Goal: Task Accomplishment & Management: Manage account settings

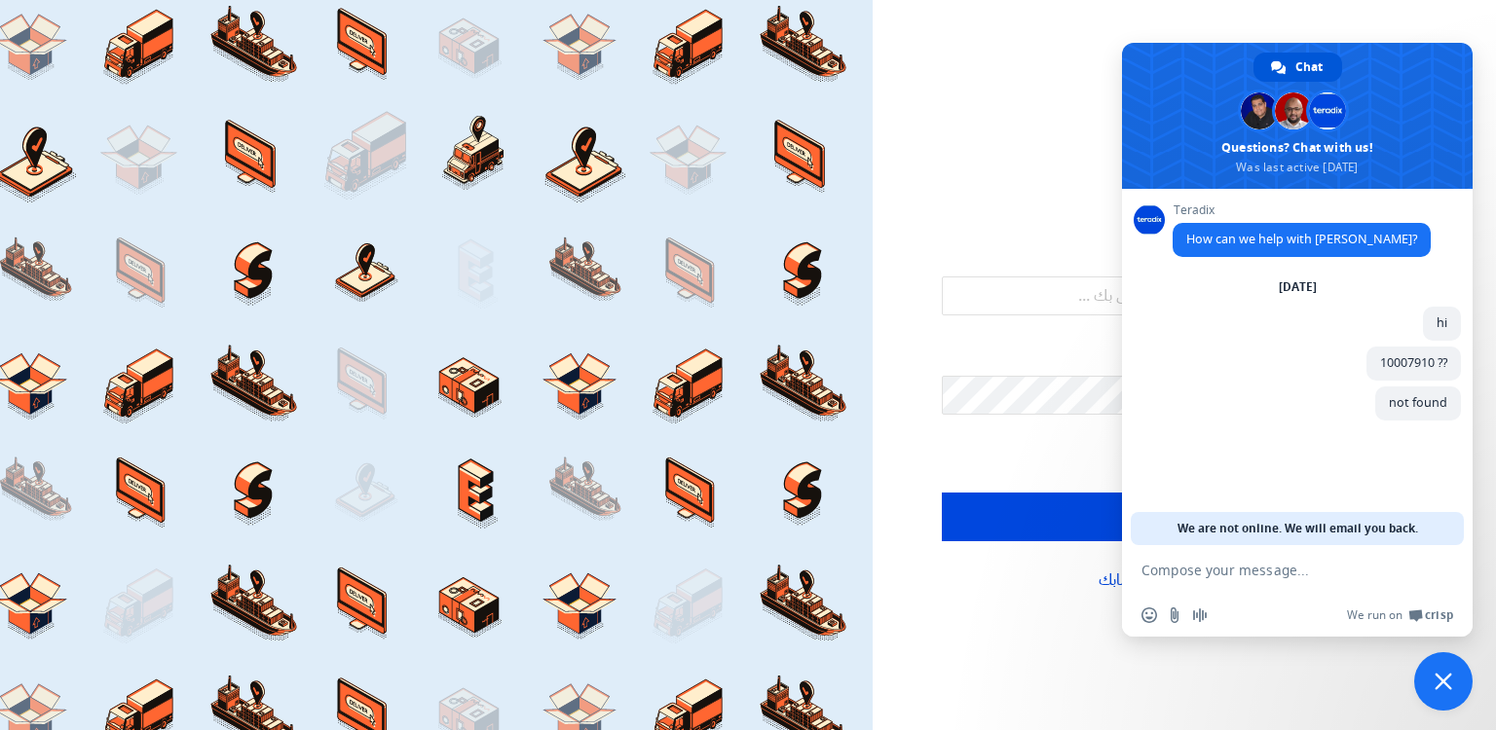
click at [1445, 687] on span "Close chat" at bounding box center [1444, 682] width 18 height 18
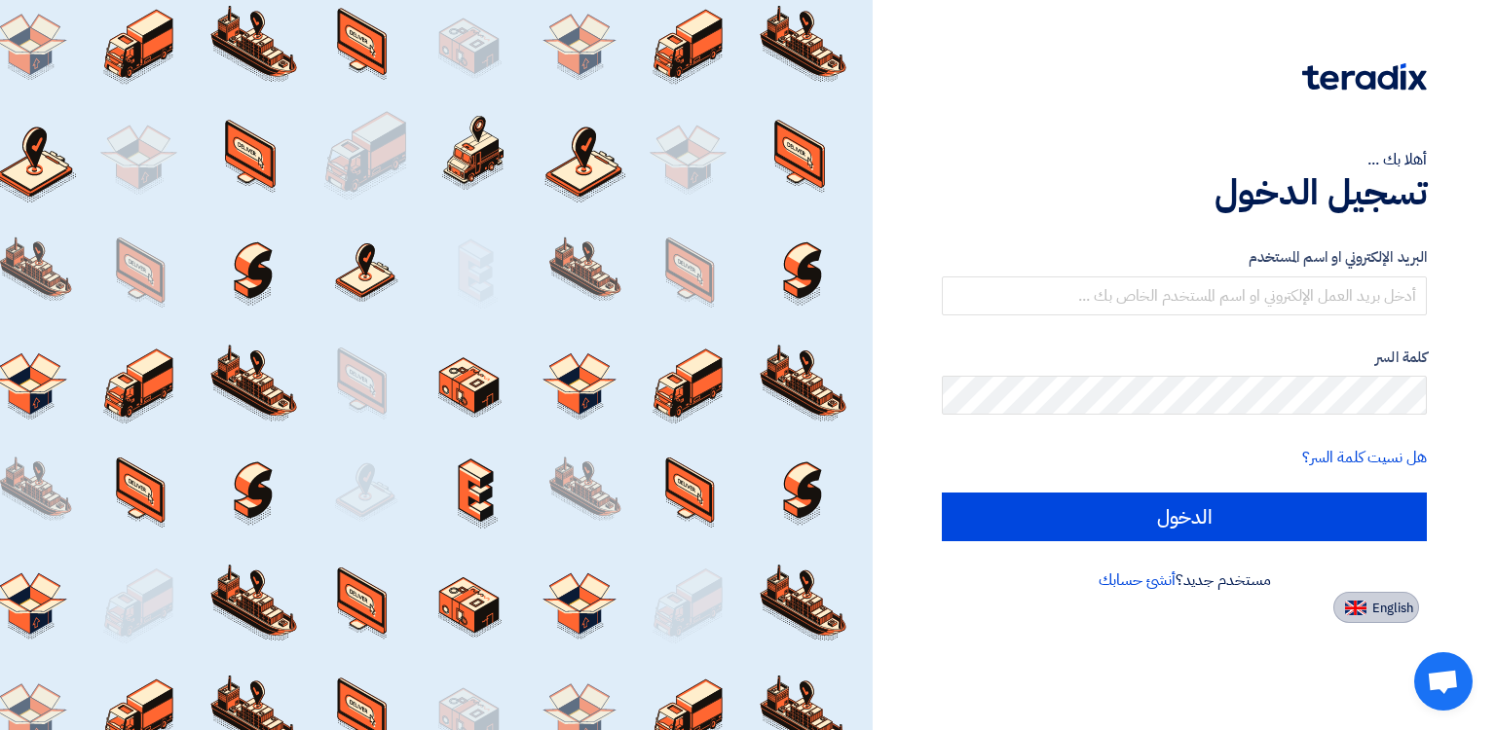
click at [1358, 606] on img at bounding box center [1355, 608] width 21 height 15
type input "Sign in"
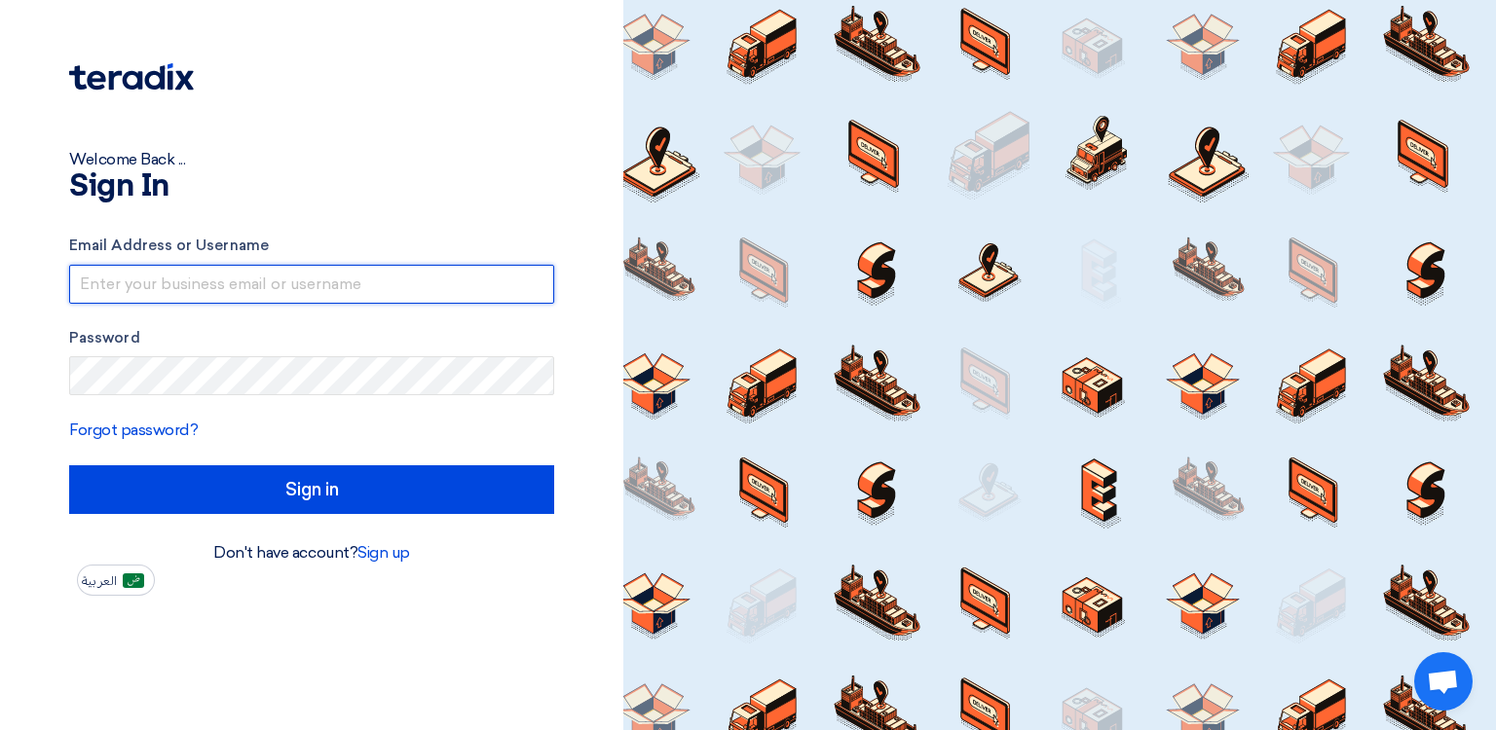
click at [252, 287] on input "text" at bounding box center [311, 284] width 485 height 39
type input "[PERSON_NAME][EMAIL_ADDRESS][PERSON_NAME][DOMAIN_NAME]"
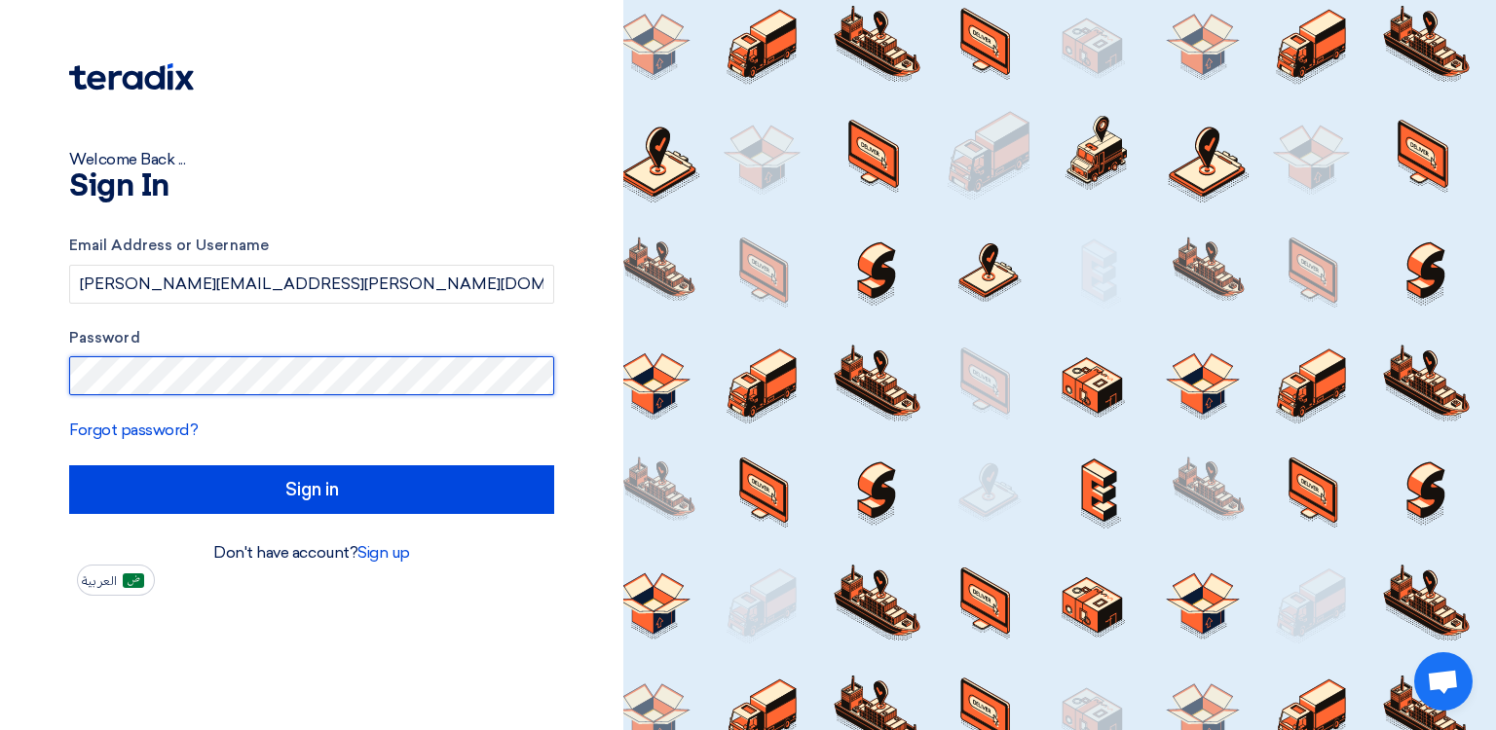
click at [0, 380] on div "Welcome Back ... Sign In Email Address or Username [PERSON_NAME][EMAIL_ADDRESS]…" at bounding box center [311, 365] width 623 height 730
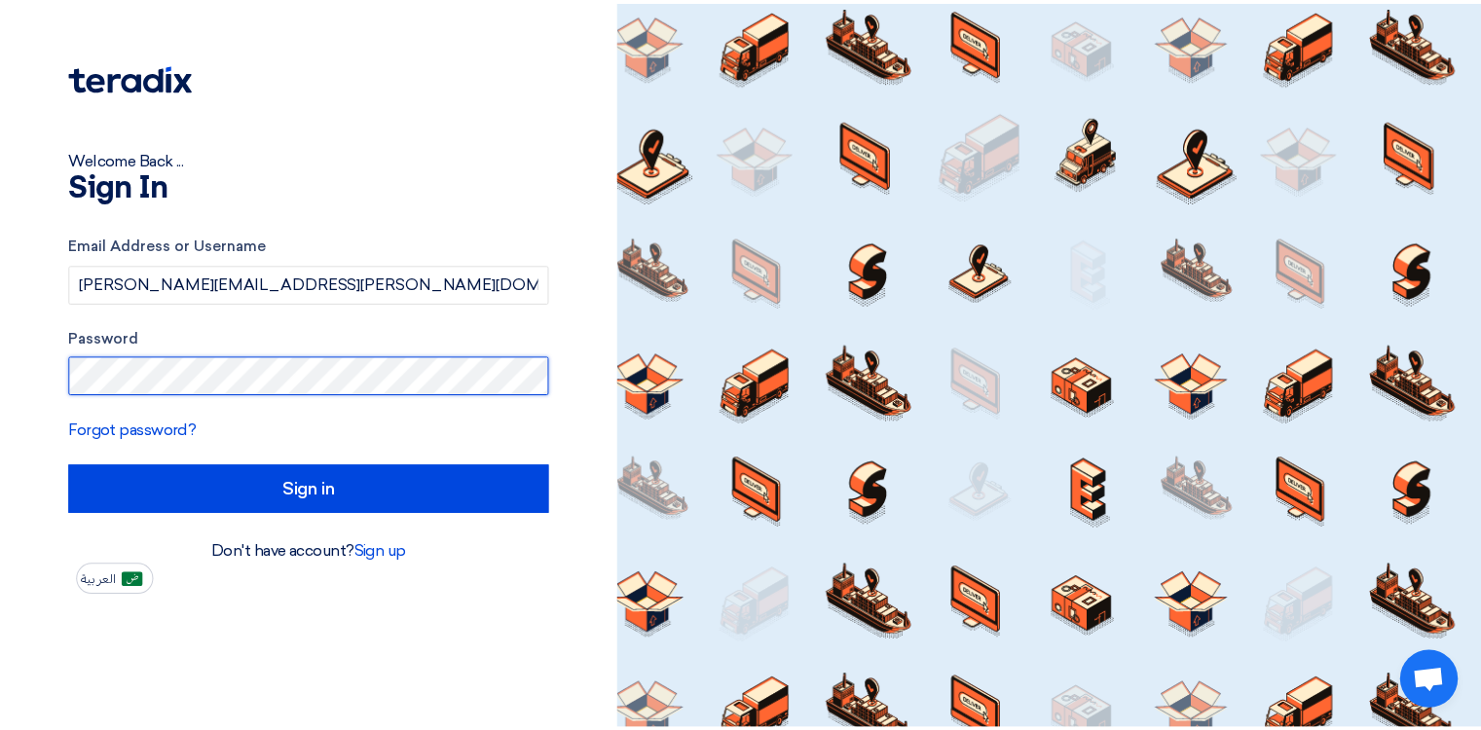
scroll to position [61, 0]
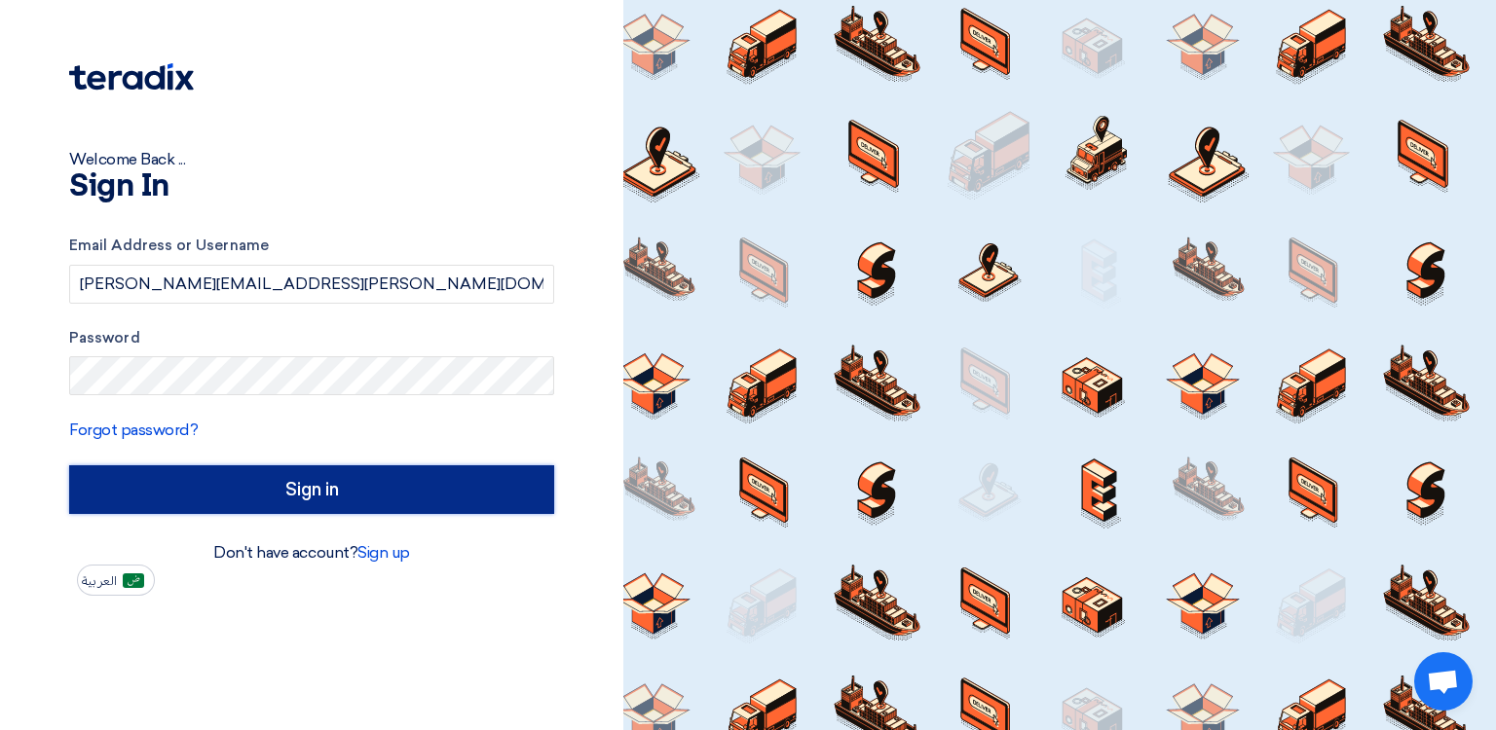
click at [424, 481] on input "Sign in" at bounding box center [311, 490] width 485 height 49
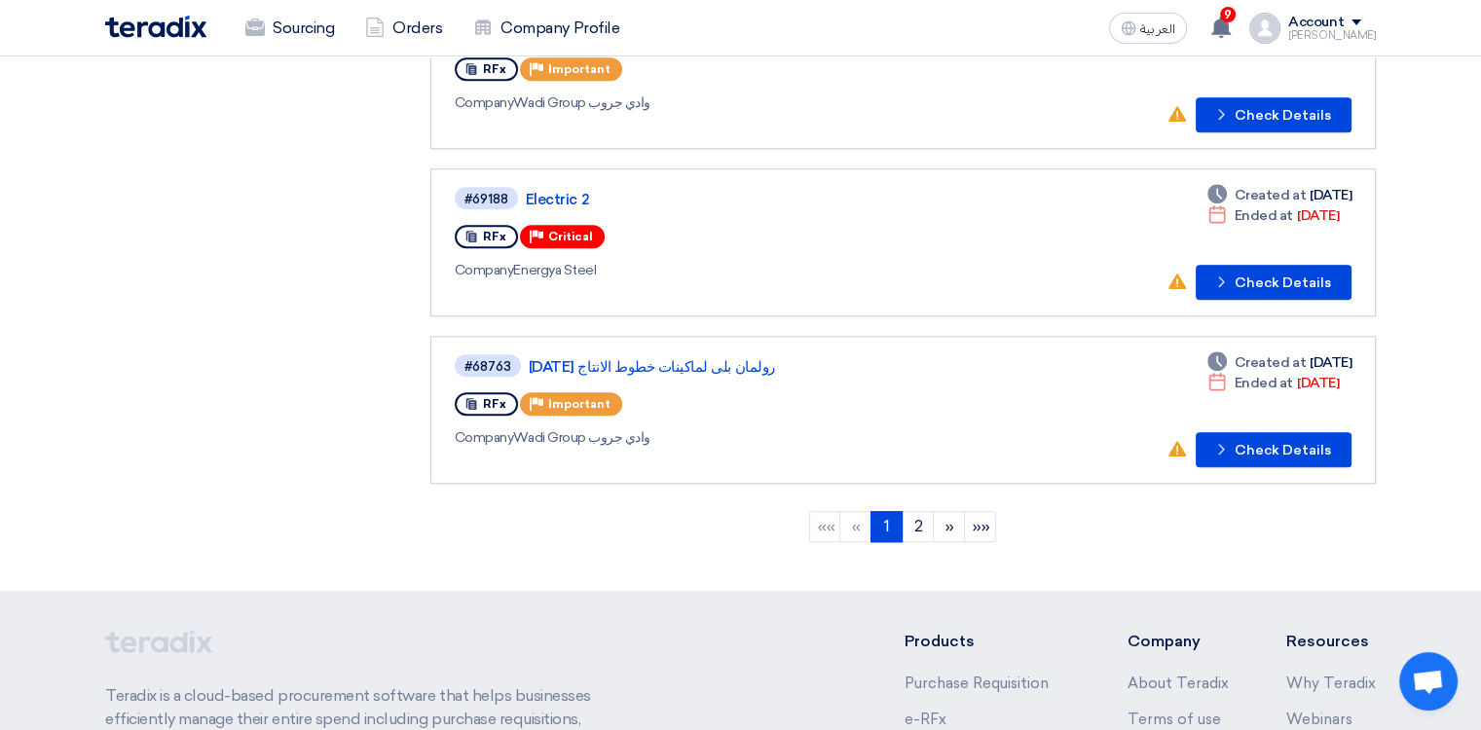
scroll to position [1694, 0]
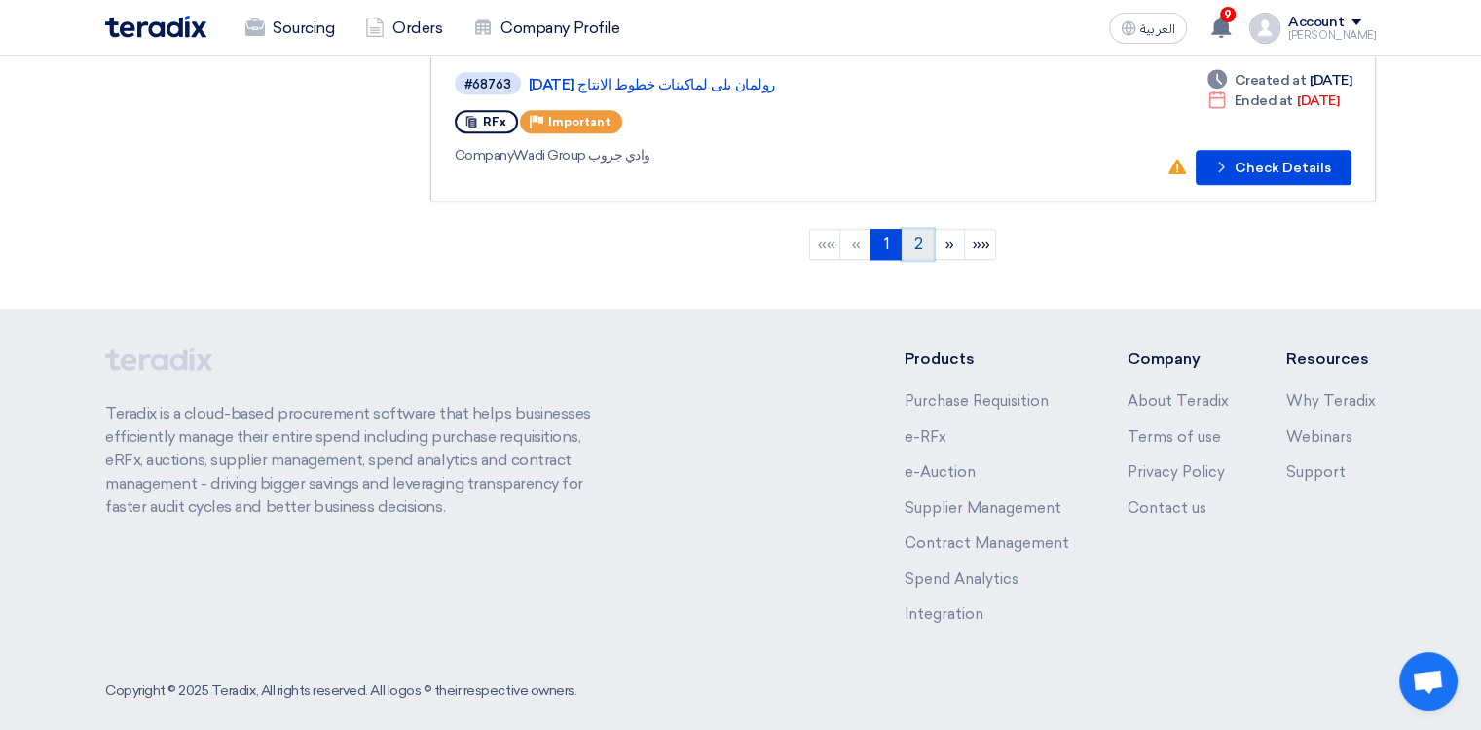
click at [921, 230] on link "2" at bounding box center [918, 244] width 32 height 31
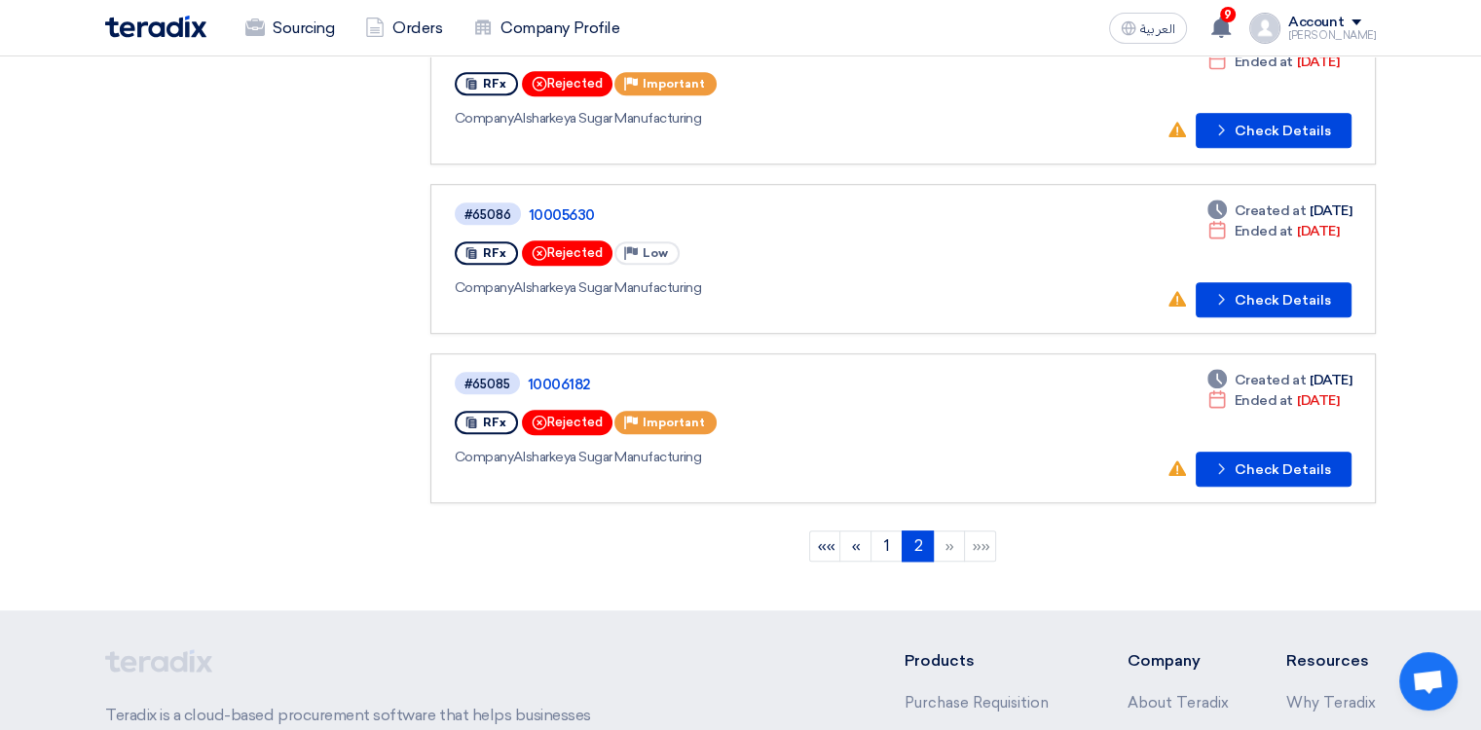
scroll to position [1656, 0]
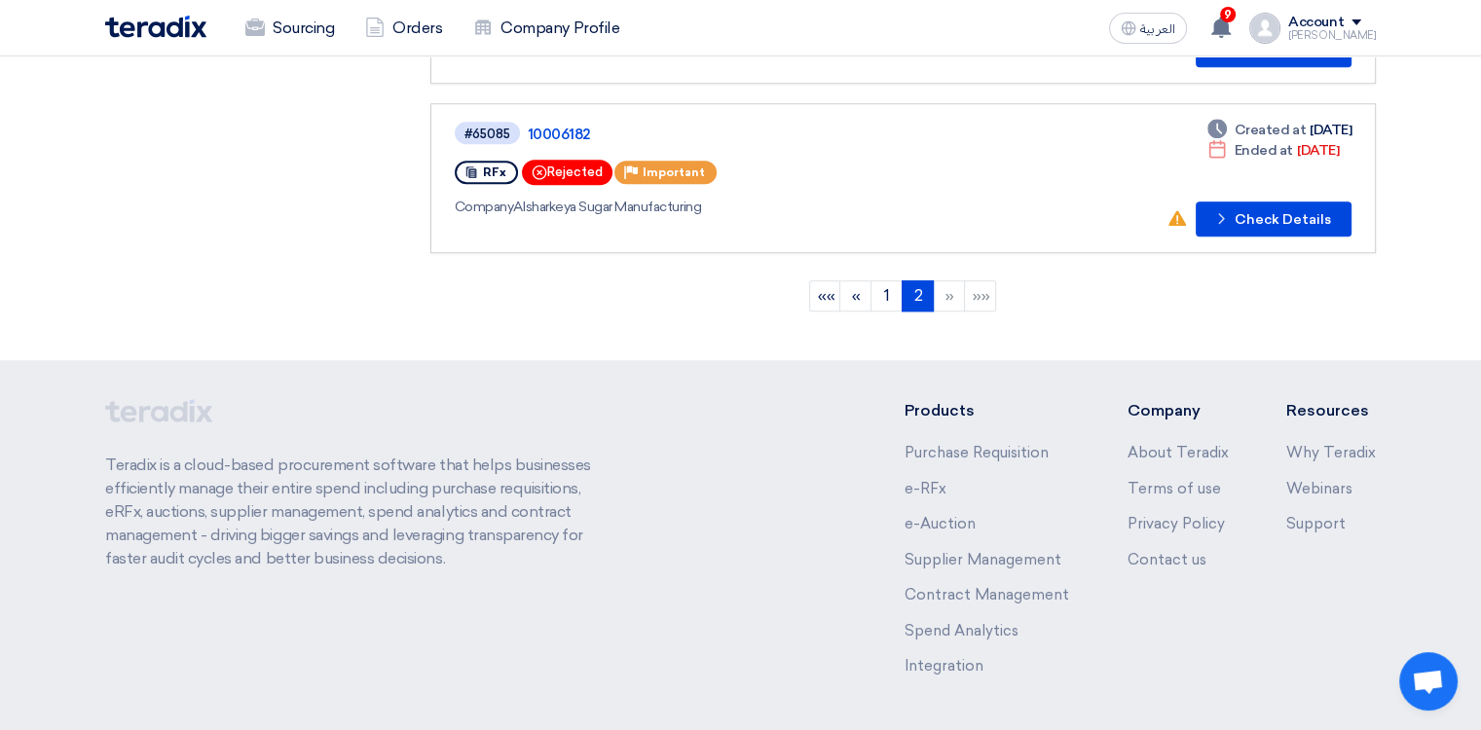
click at [944, 285] on li "»" at bounding box center [949, 295] width 31 height 31
click at [982, 280] on li "»»" at bounding box center [980, 295] width 31 height 31
click at [850, 280] on link "«" at bounding box center [856, 295] width 32 height 31
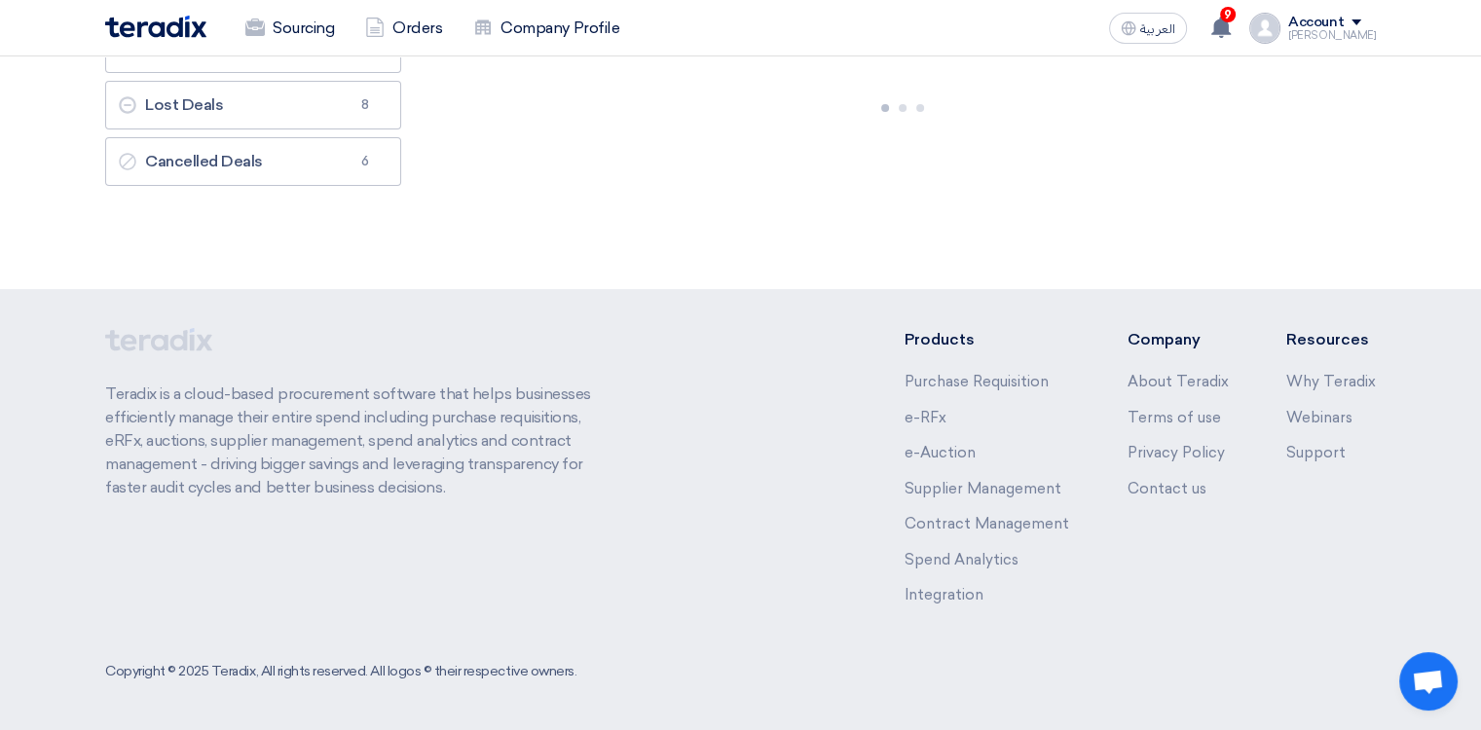
scroll to position [0, 0]
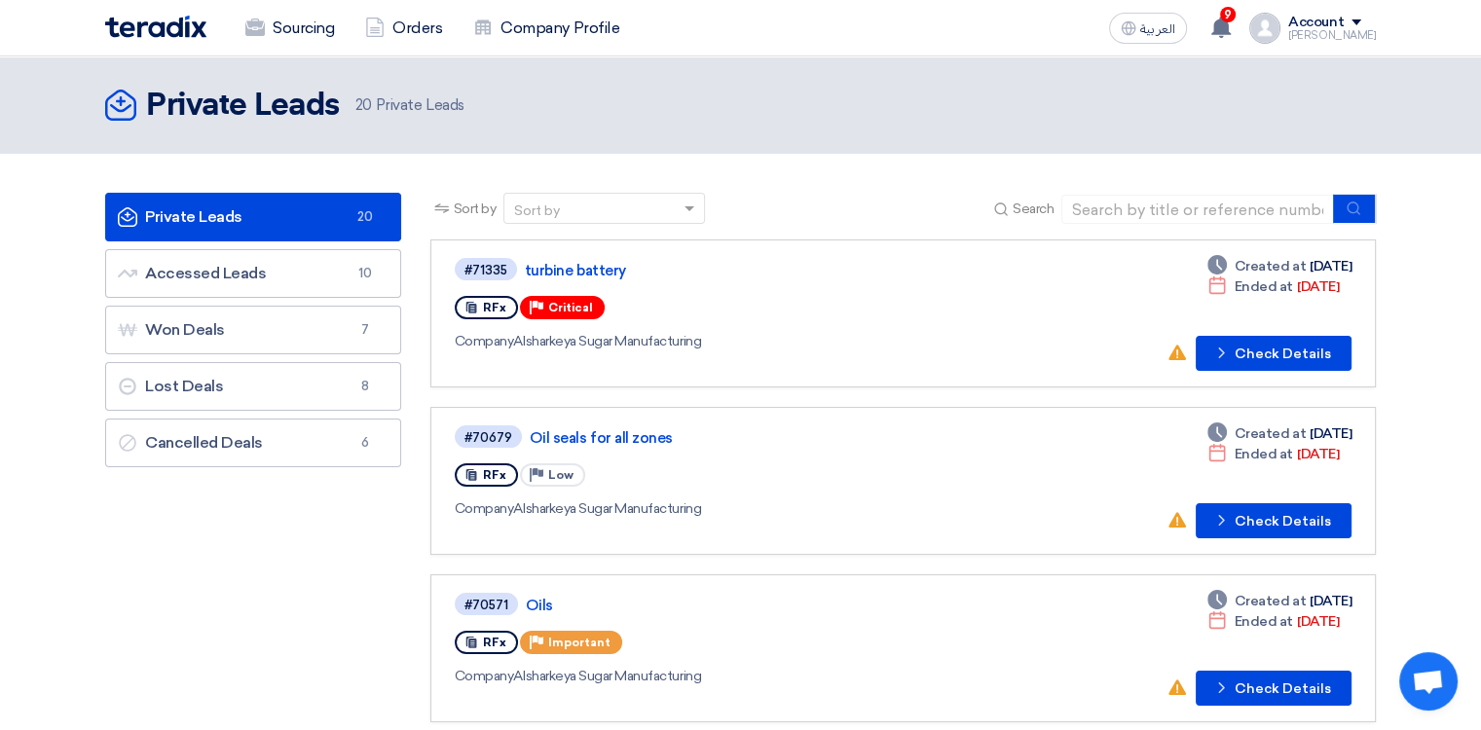
click at [541, 205] on div "Sort by" at bounding box center [537, 211] width 46 height 20
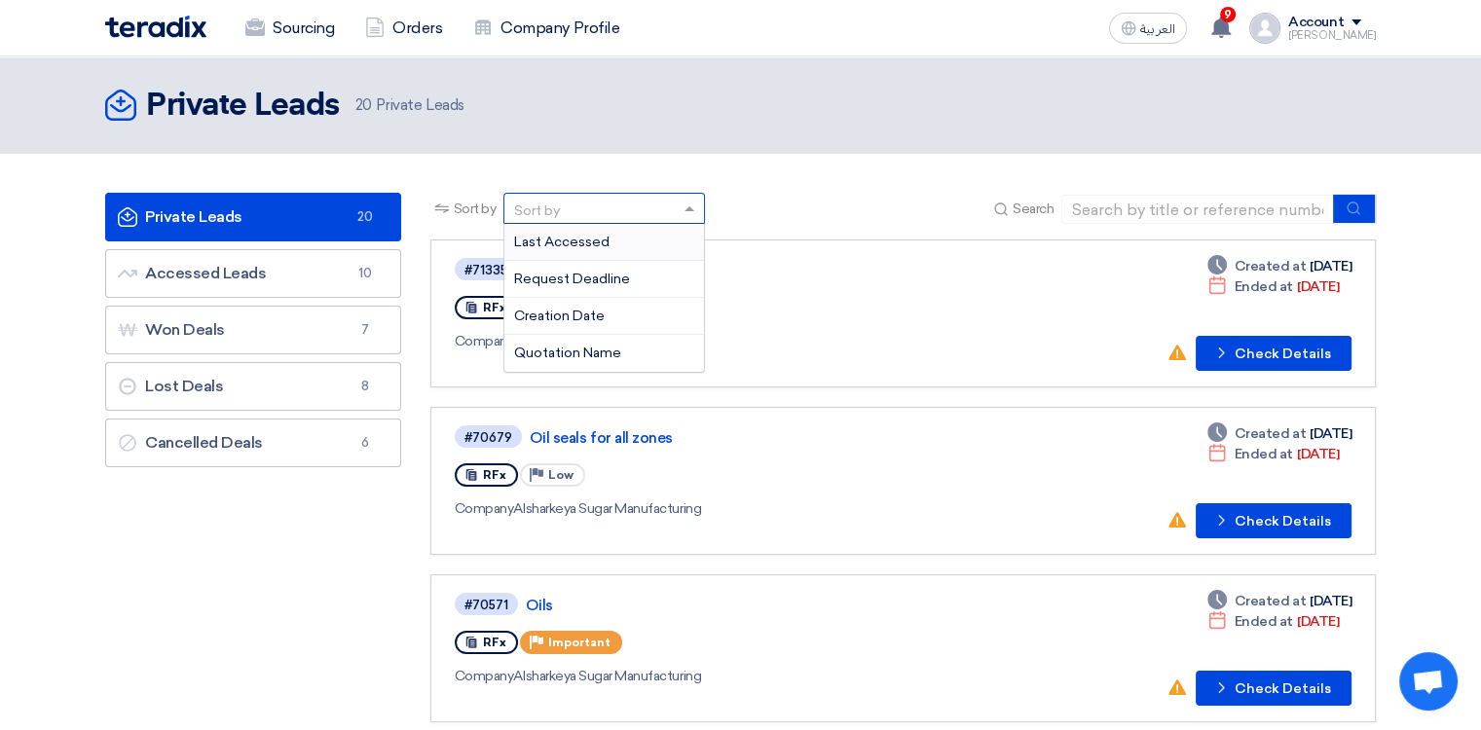
click at [1056, 204] on div "Search" at bounding box center [1182, 209] width 387 height 30
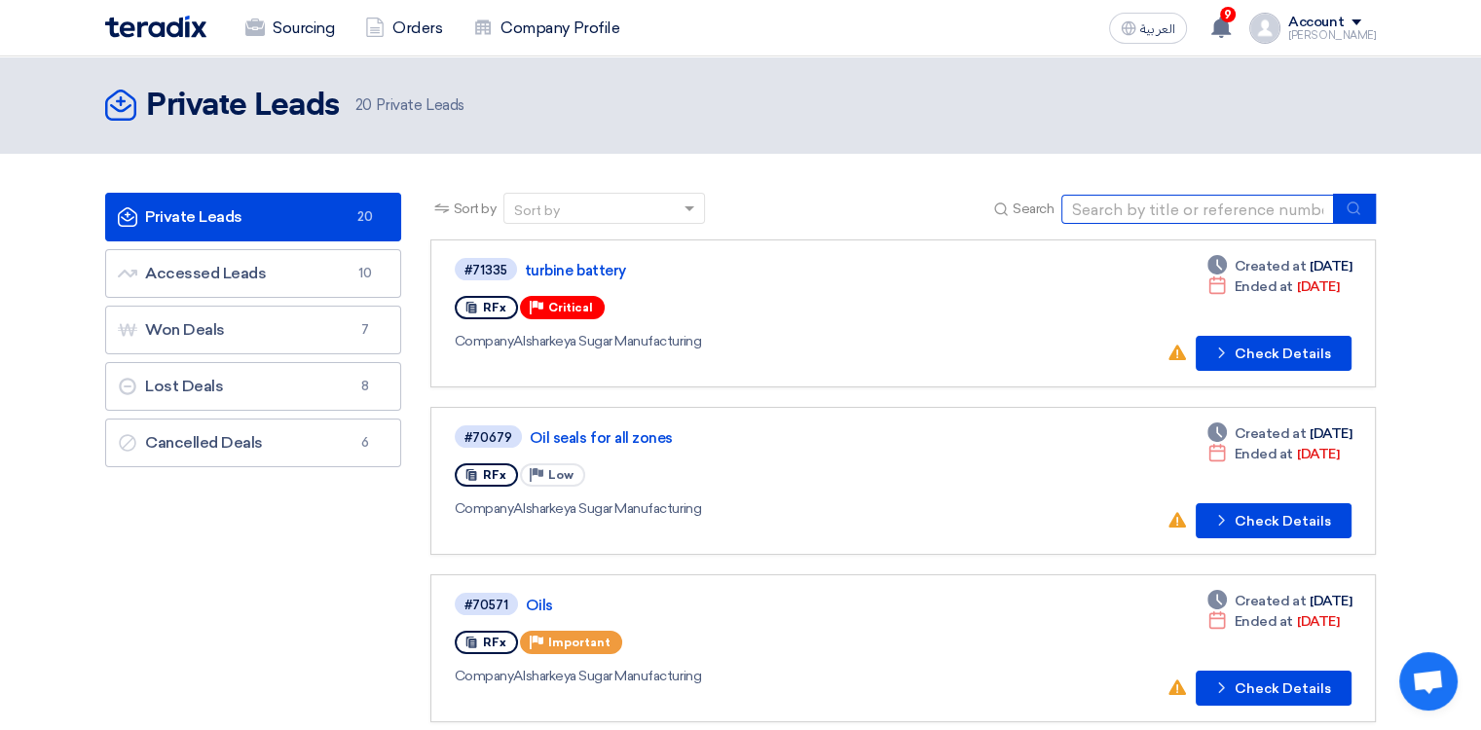
click at [1129, 204] on input at bounding box center [1198, 209] width 273 height 29
type input "71649"
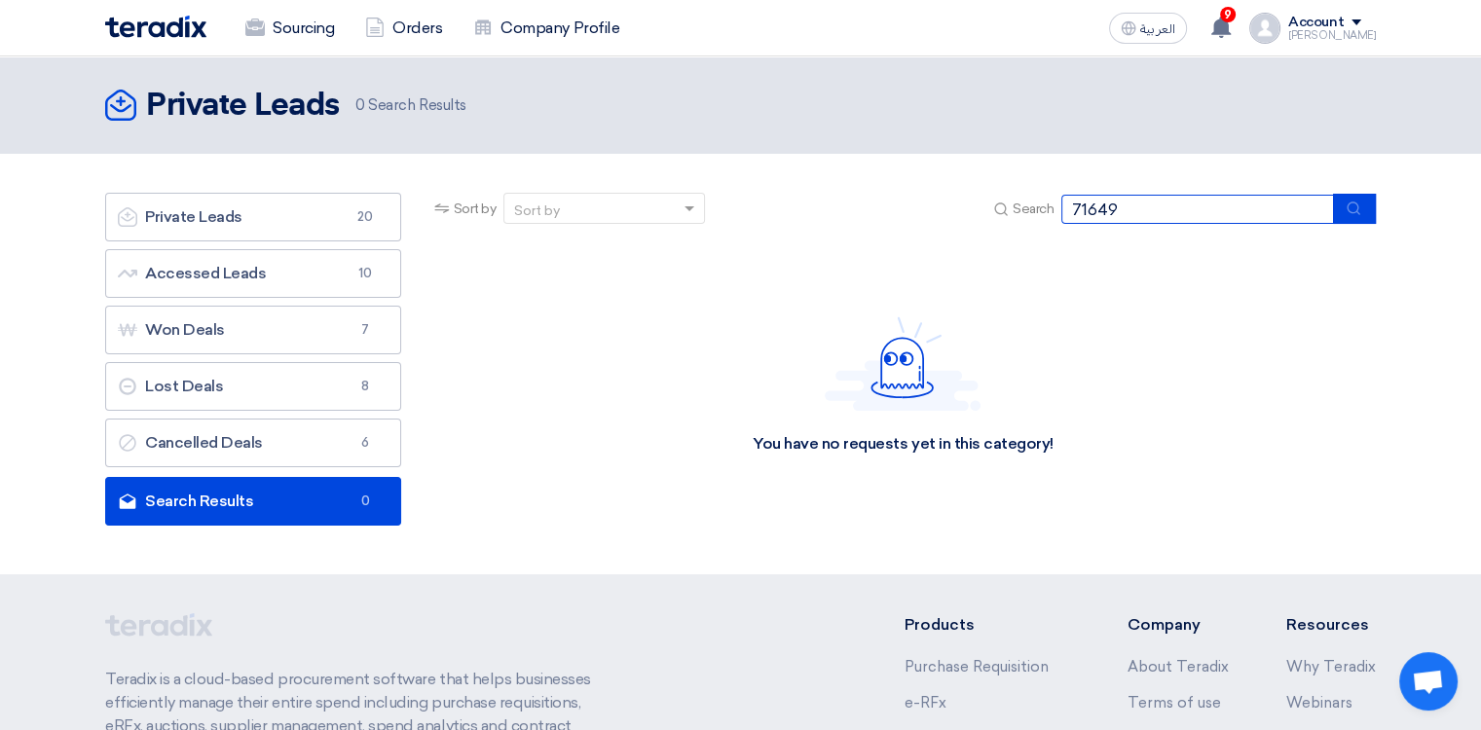
drag, startPoint x: 1273, startPoint y: 208, endPoint x: 1021, endPoint y: 185, distance: 253.3
click at [1021, 185] on section "Private Leads Private Leads 20 Accessed Leads Accessed Leads 10 Won Deals Won D…" at bounding box center [740, 364] width 1481 height 421
click at [1344, 29] on div "Account" at bounding box center [1316, 23] width 56 height 17
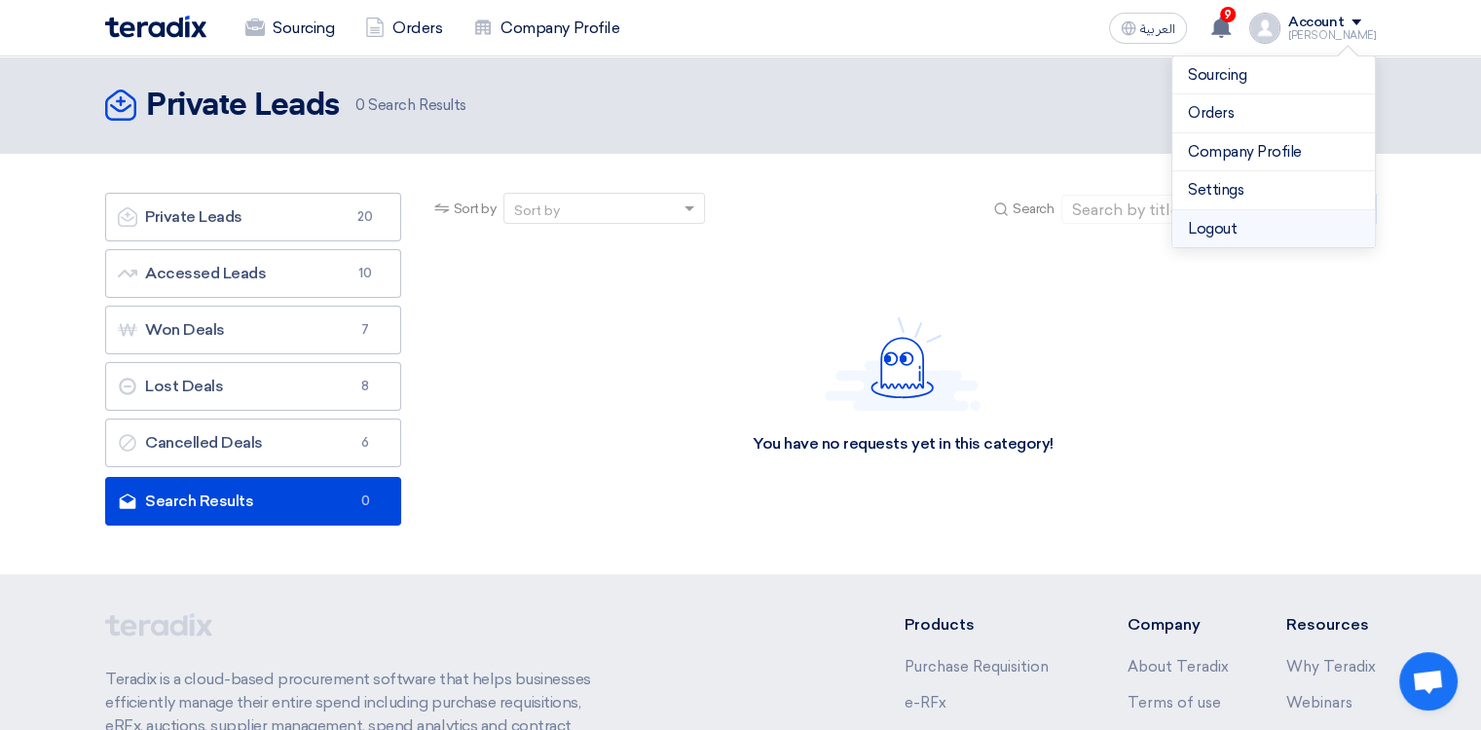
click at [1289, 224] on li "Logout" at bounding box center [1274, 229] width 203 height 38
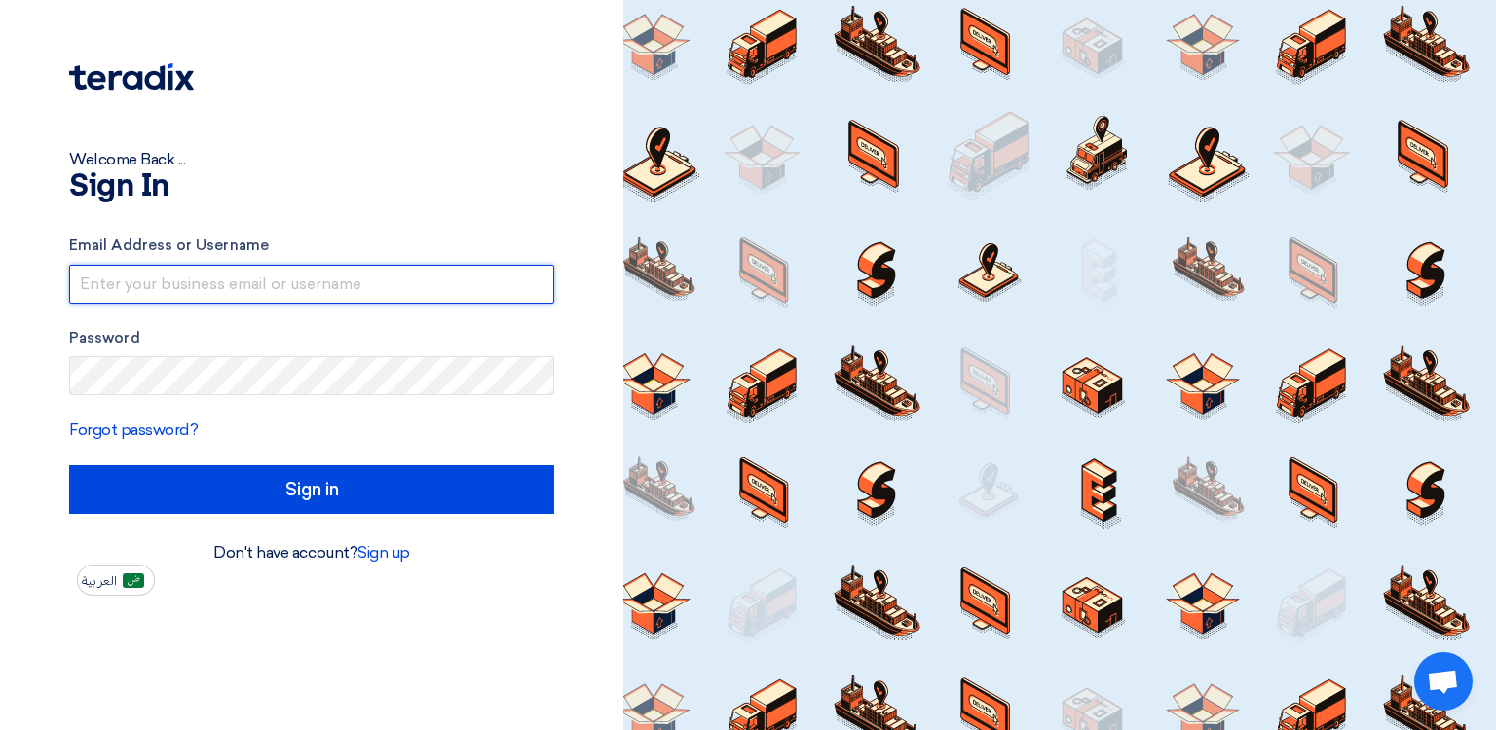
click at [218, 289] on input "text" at bounding box center [311, 284] width 485 height 39
type input "[EMAIL_ADDRESS][DOMAIN_NAME]"
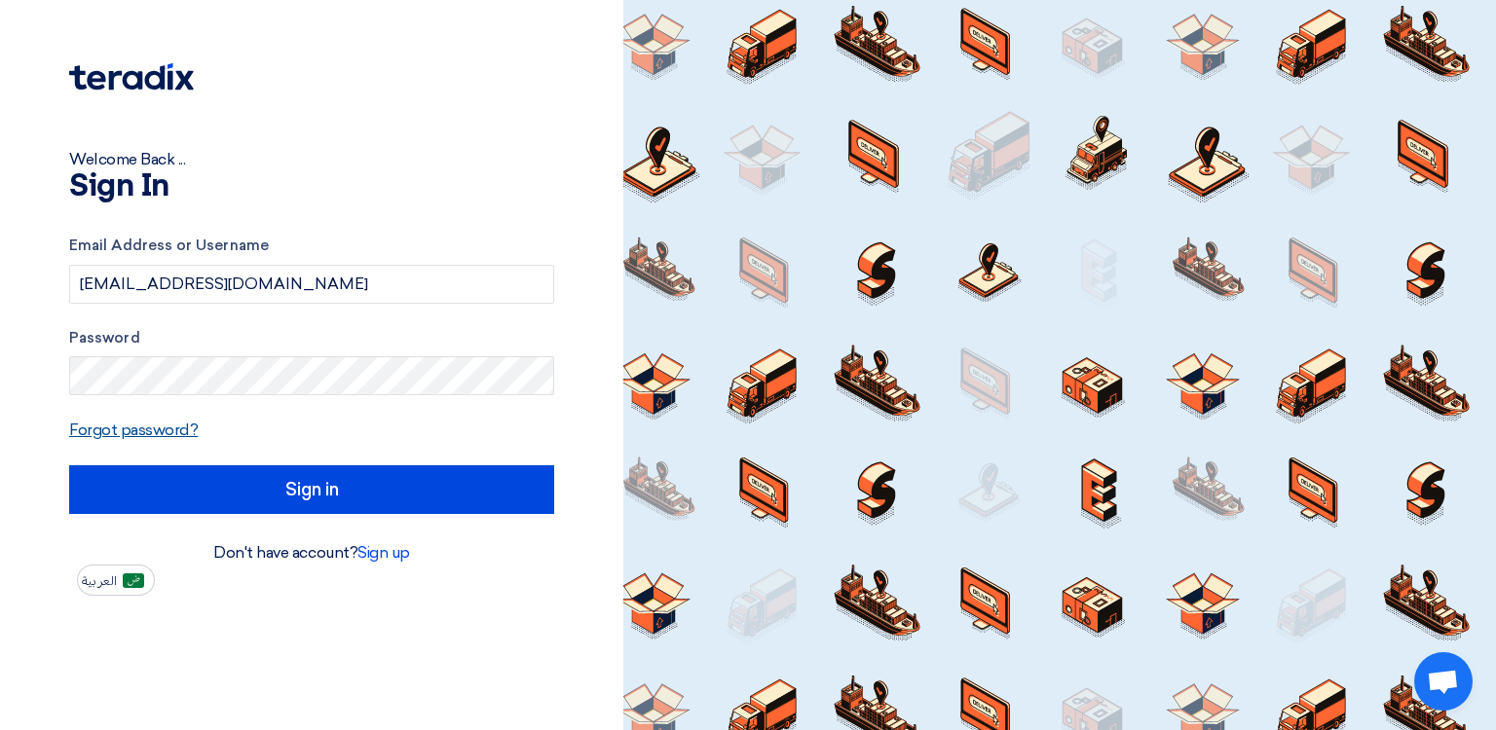
click at [176, 426] on link "Forgot password?" at bounding box center [133, 430] width 129 height 19
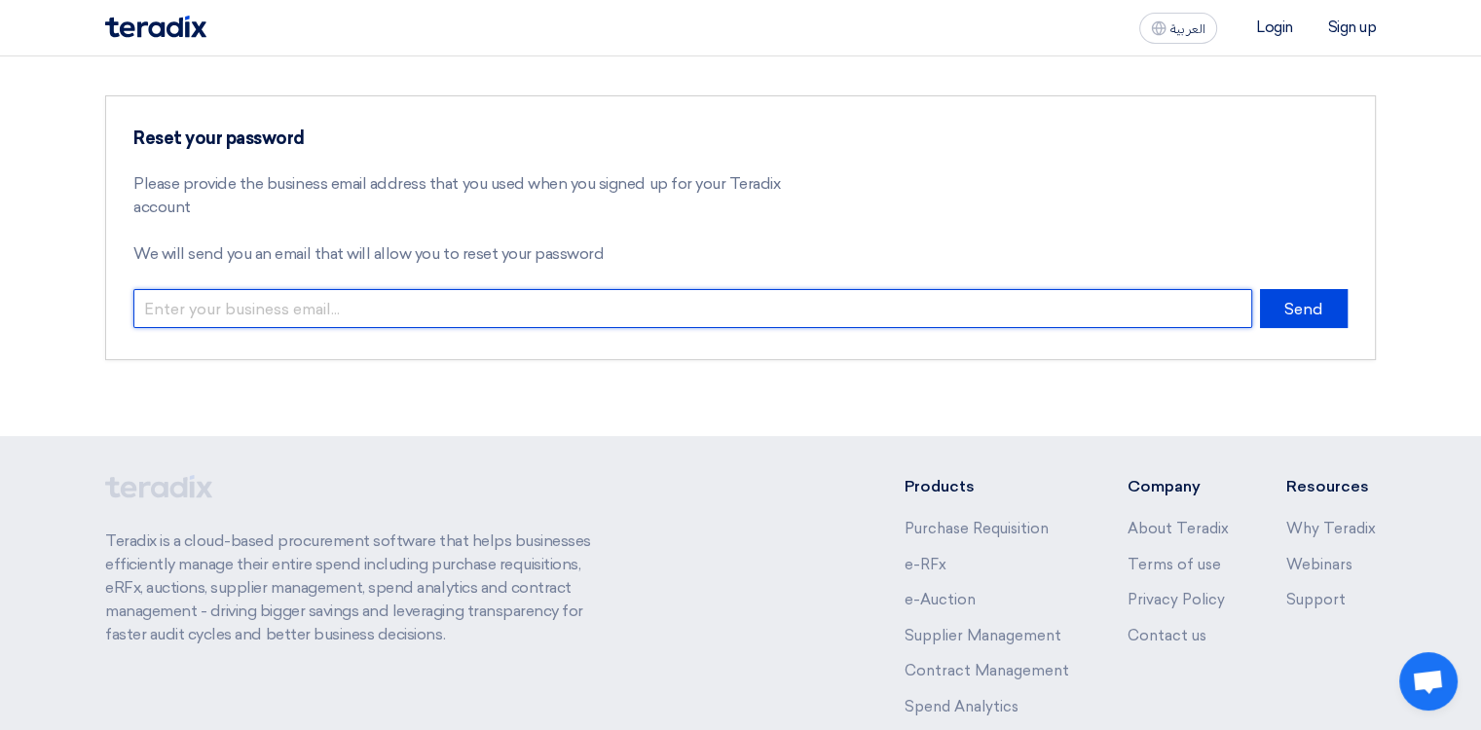
click at [528, 301] on input "email" at bounding box center [692, 308] width 1119 height 39
type input "[EMAIL_ADDRESS][DOMAIN_NAME]"
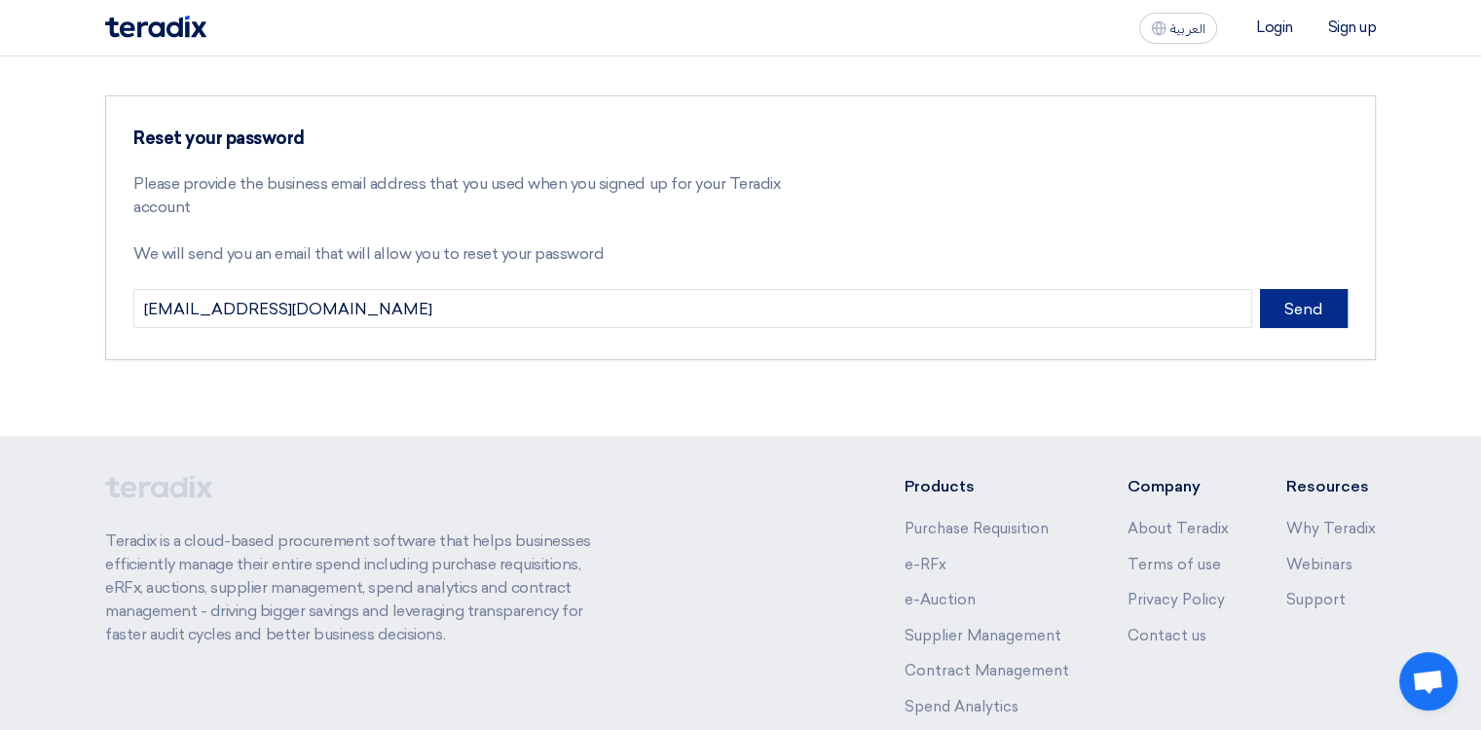
click at [1301, 305] on button "Send" at bounding box center [1304, 308] width 88 height 39
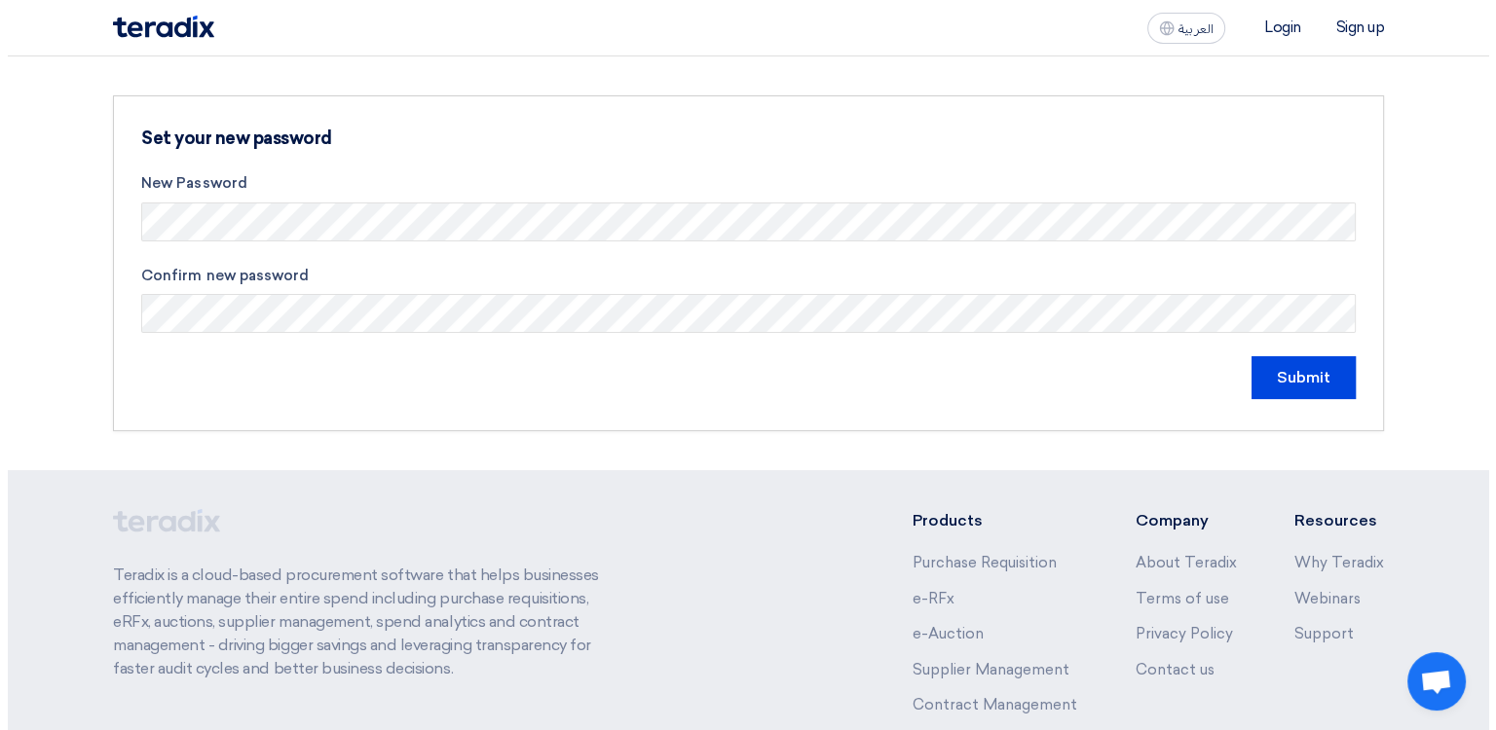
scroll to position [61, 0]
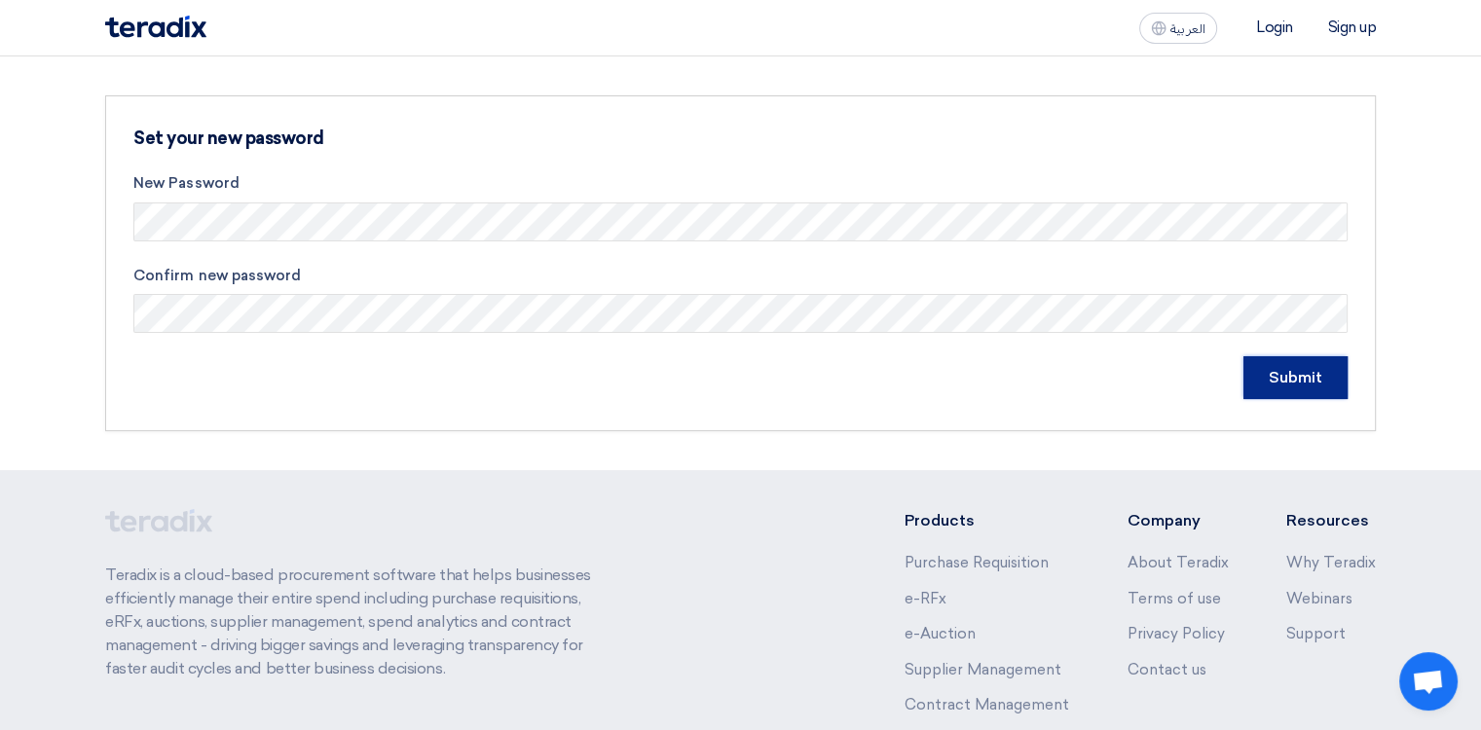
click at [1265, 372] on input "Submit" at bounding box center [1296, 377] width 104 height 43
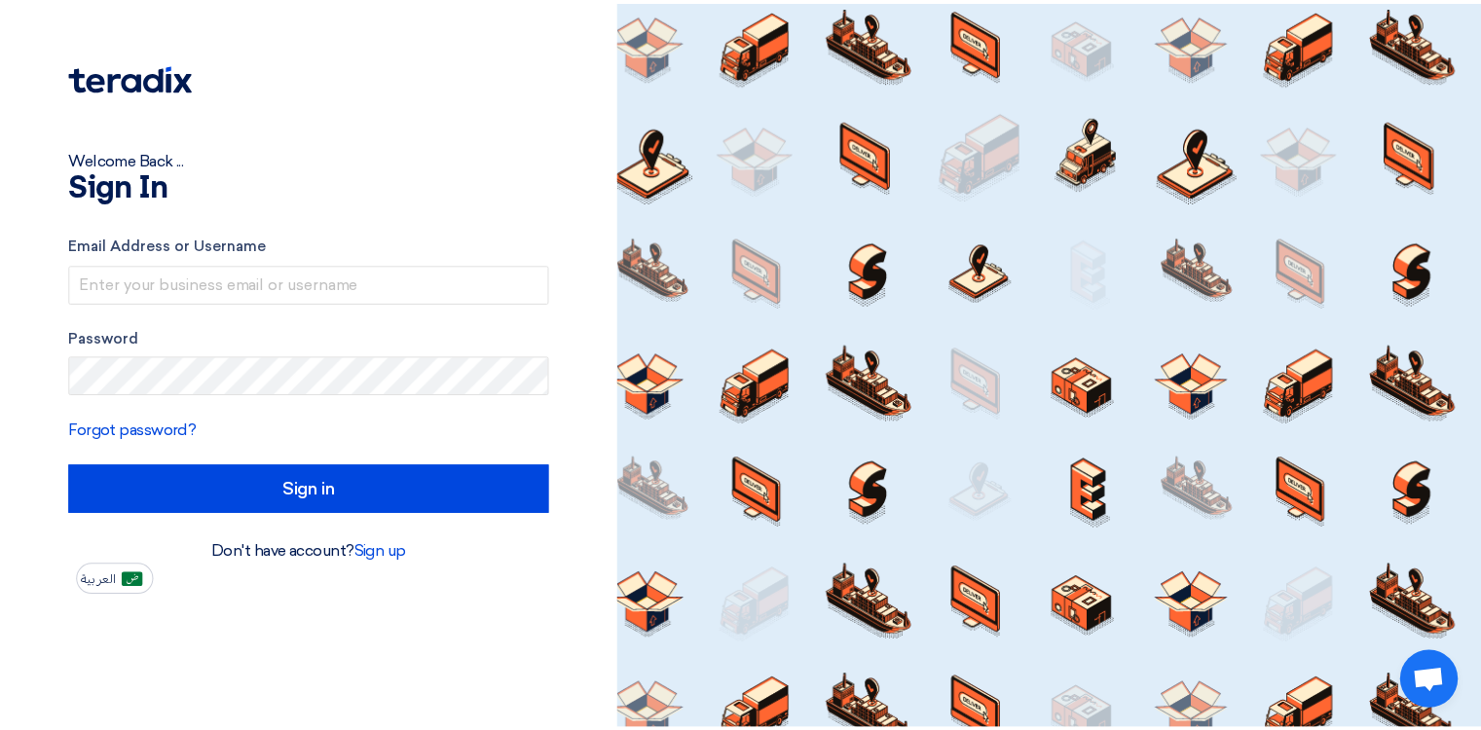
scroll to position [61, 0]
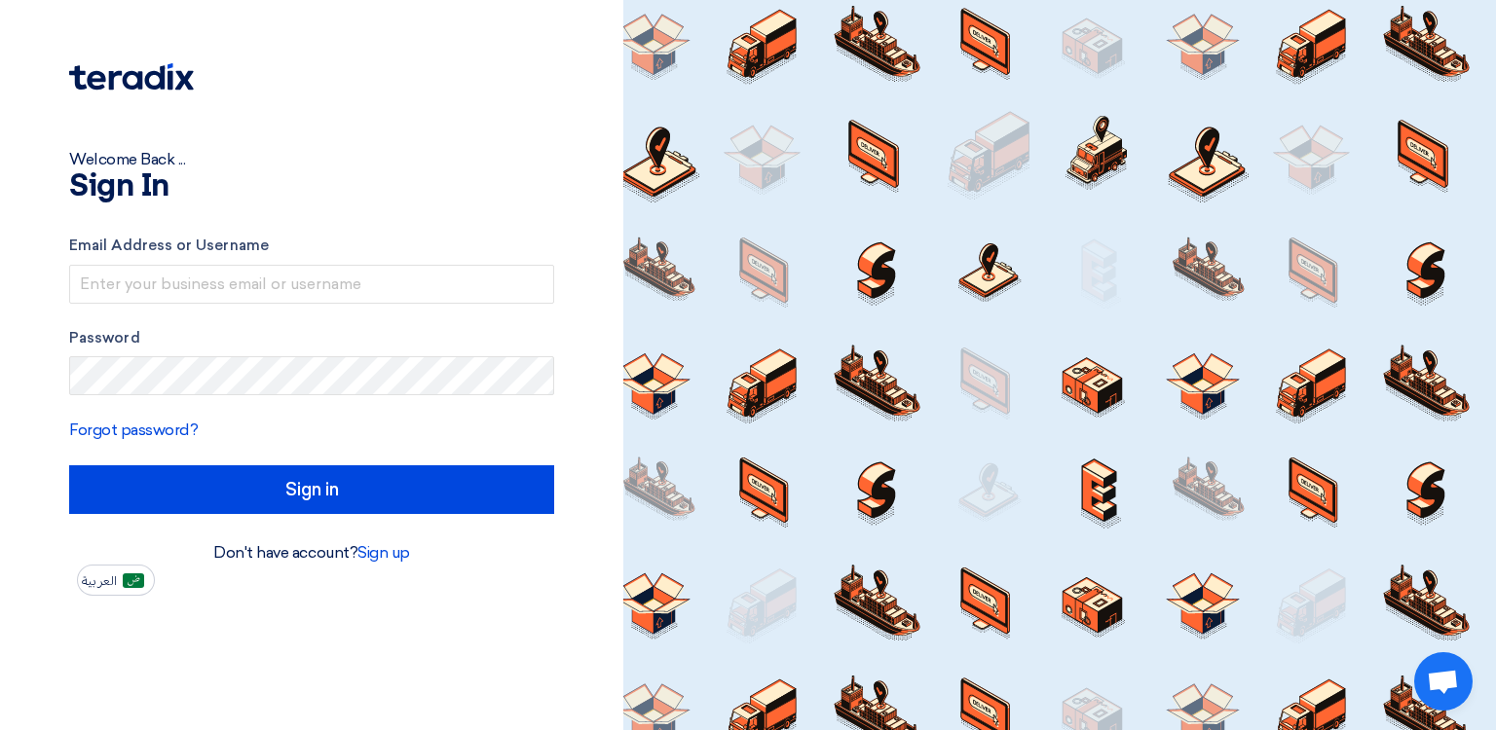
click at [250, 260] on div "Email Address or Username" at bounding box center [311, 269] width 485 height 69
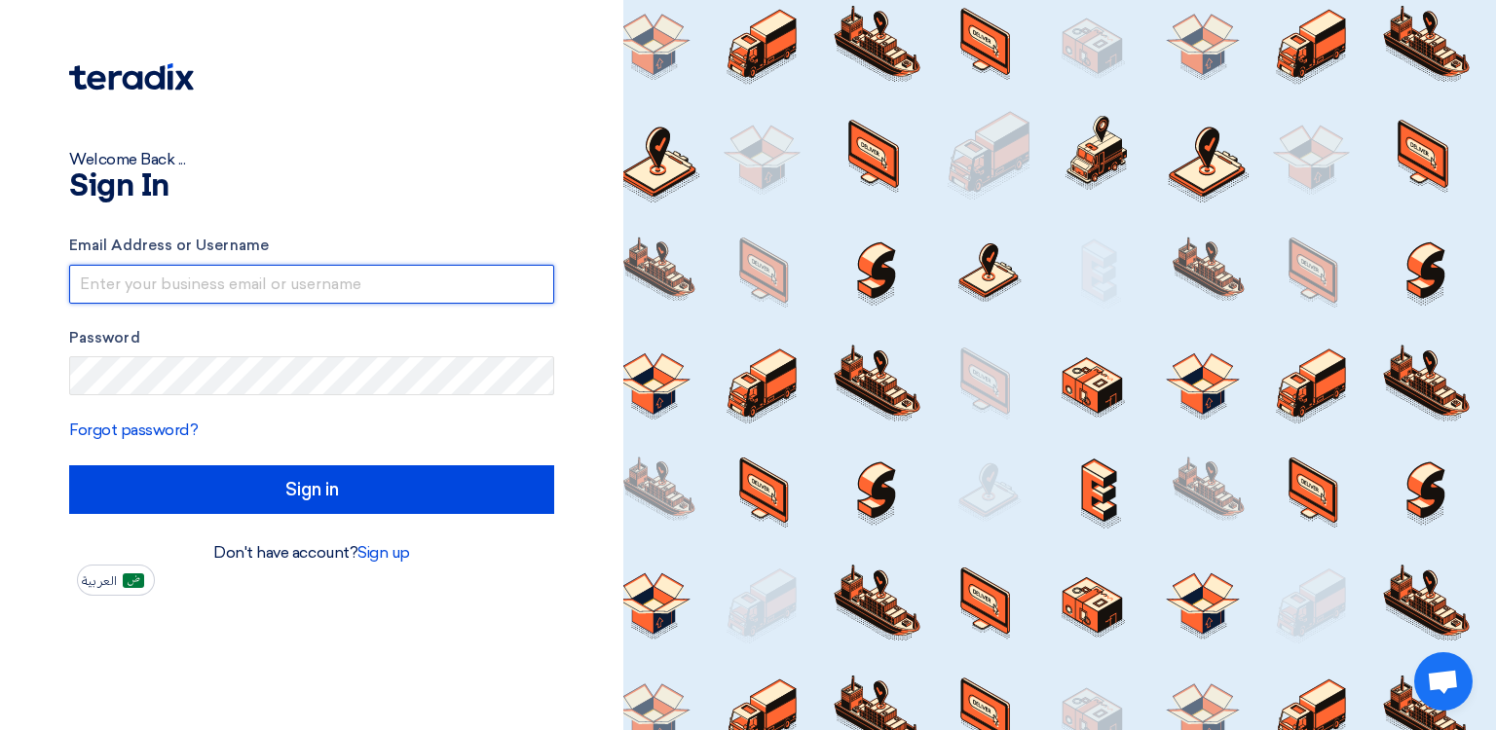
click at [249, 279] on input "text" at bounding box center [311, 284] width 485 height 39
type input "tamer.tarek@datcoegypt.com"
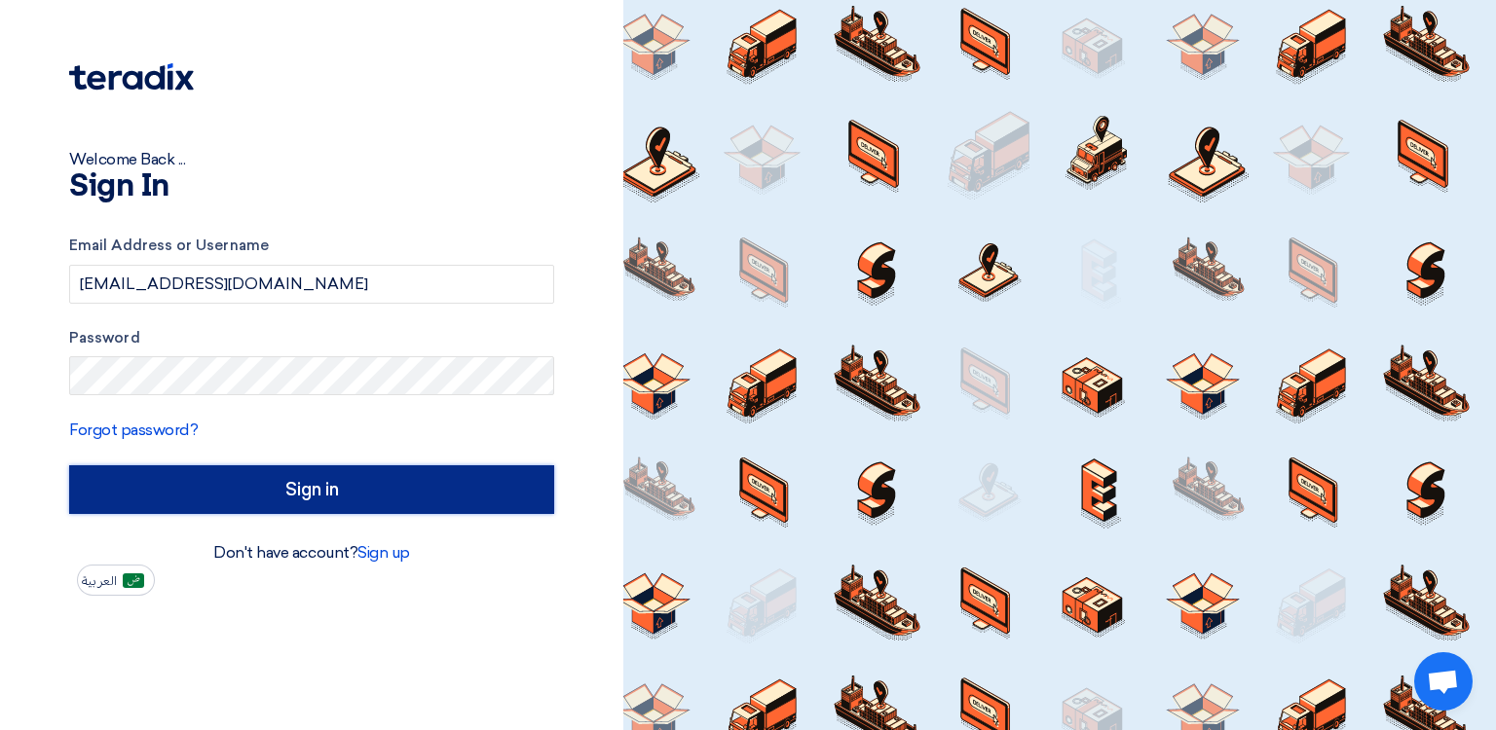
click at [369, 496] on input "Sign in" at bounding box center [311, 490] width 485 height 49
click at [308, 494] on input "Sign in" at bounding box center [311, 490] width 485 height 49
